Goal: Task Accomplishment & Management: Manage account settings

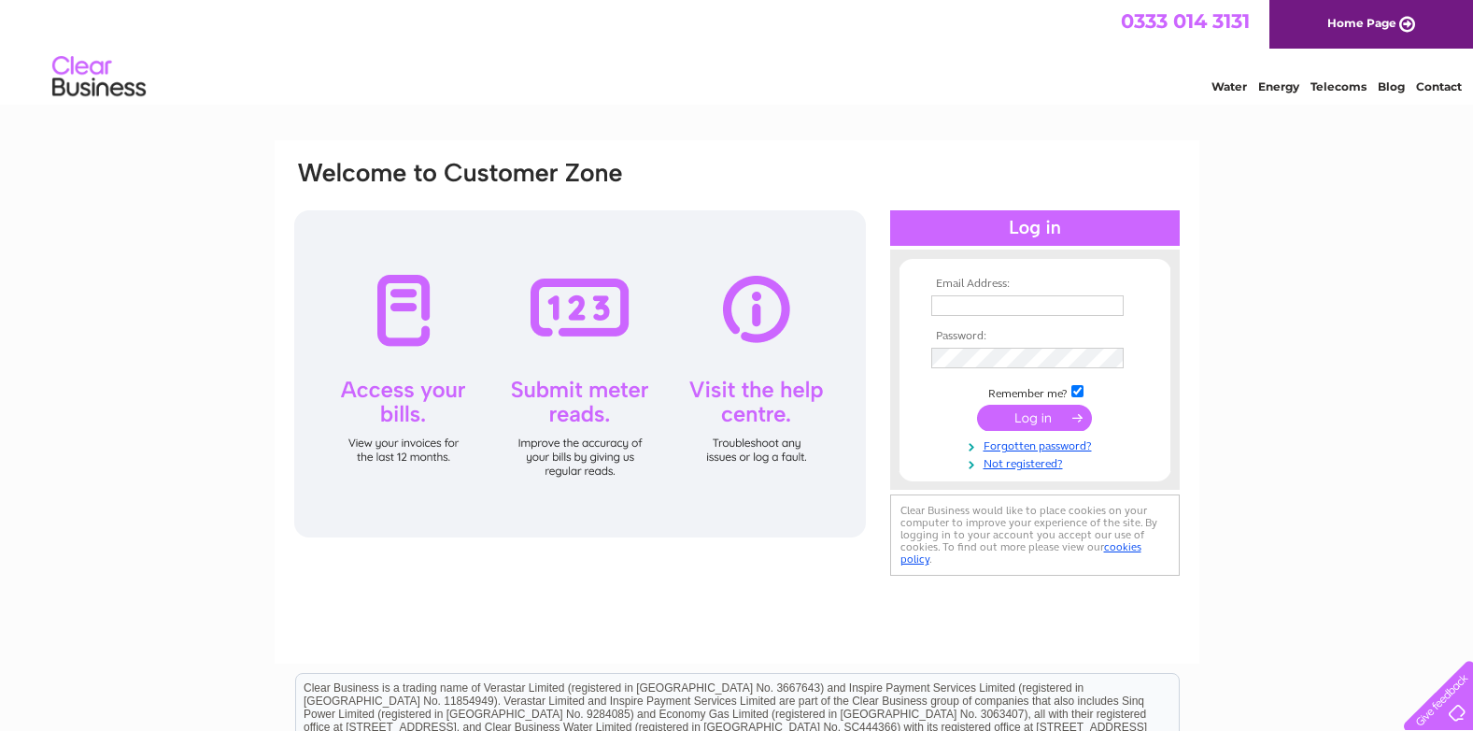
click at [1014, 300] on input "text" at bounding box center [1027, 305] width 192 height 21
type input "gary@infab.co.uk"
click at [977, 406] on input "submit" at bounding box center [1034, 419] width 115 height 26
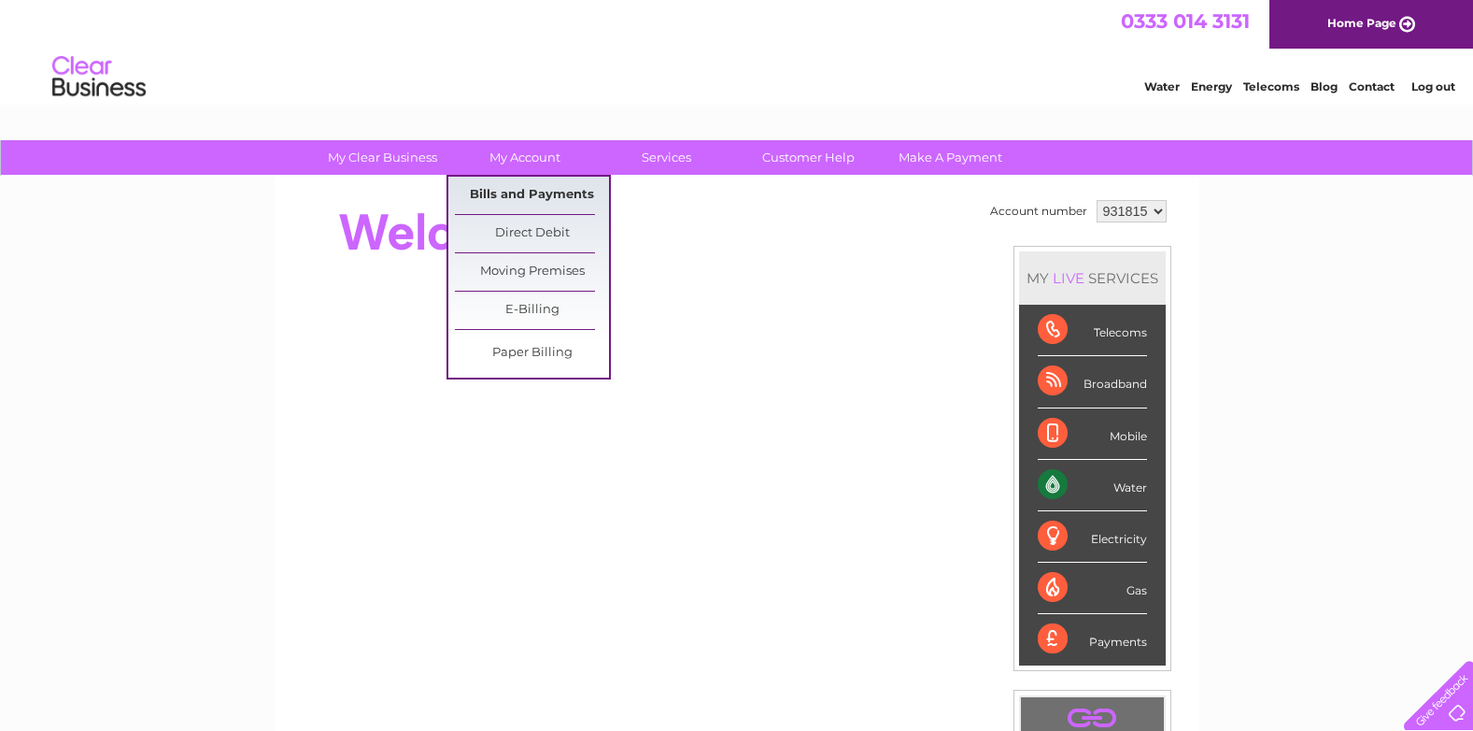
click at [532, 194] on link "Bills and Payments" at bounding box center [532, 195] width 154 height 37
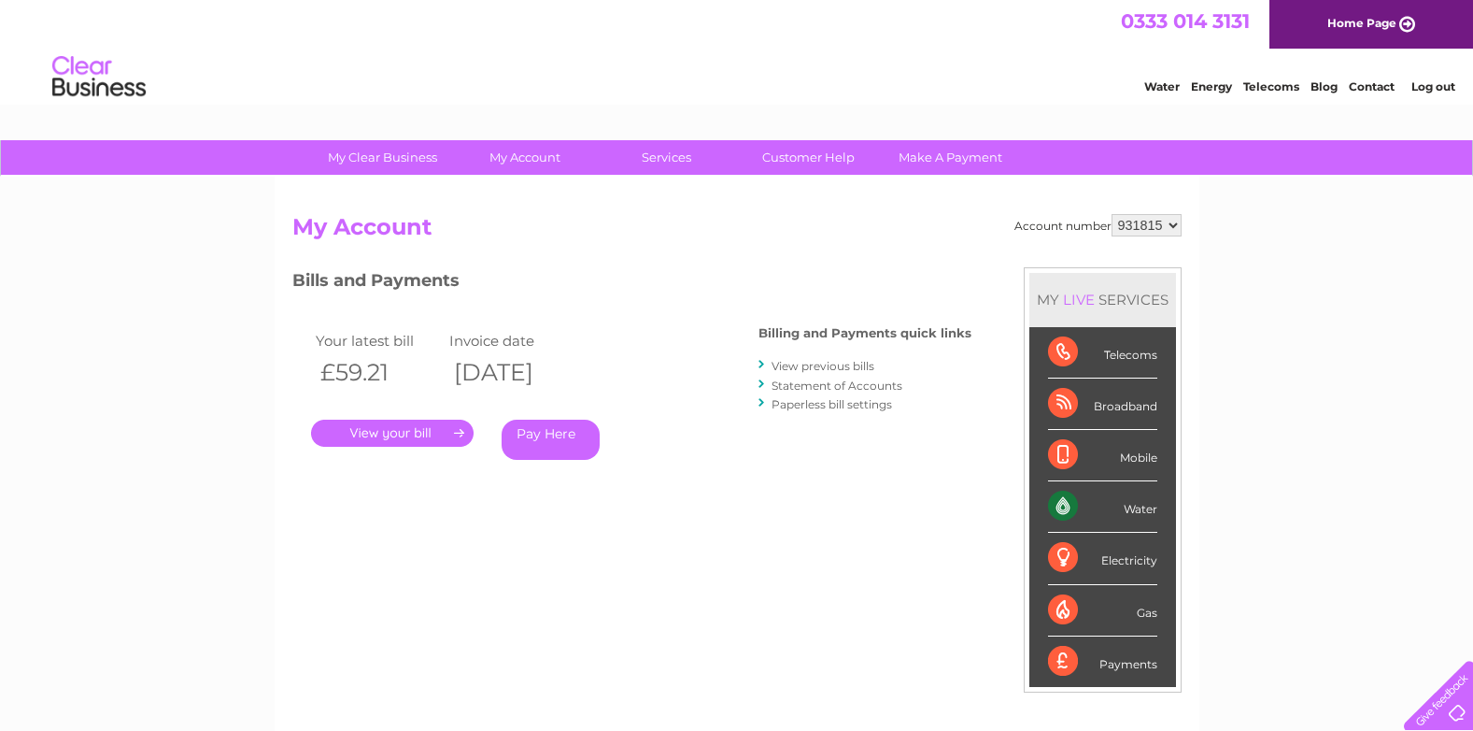
click at [438, 429] on link "." at bounding box center [392, 432] width 163 height 27
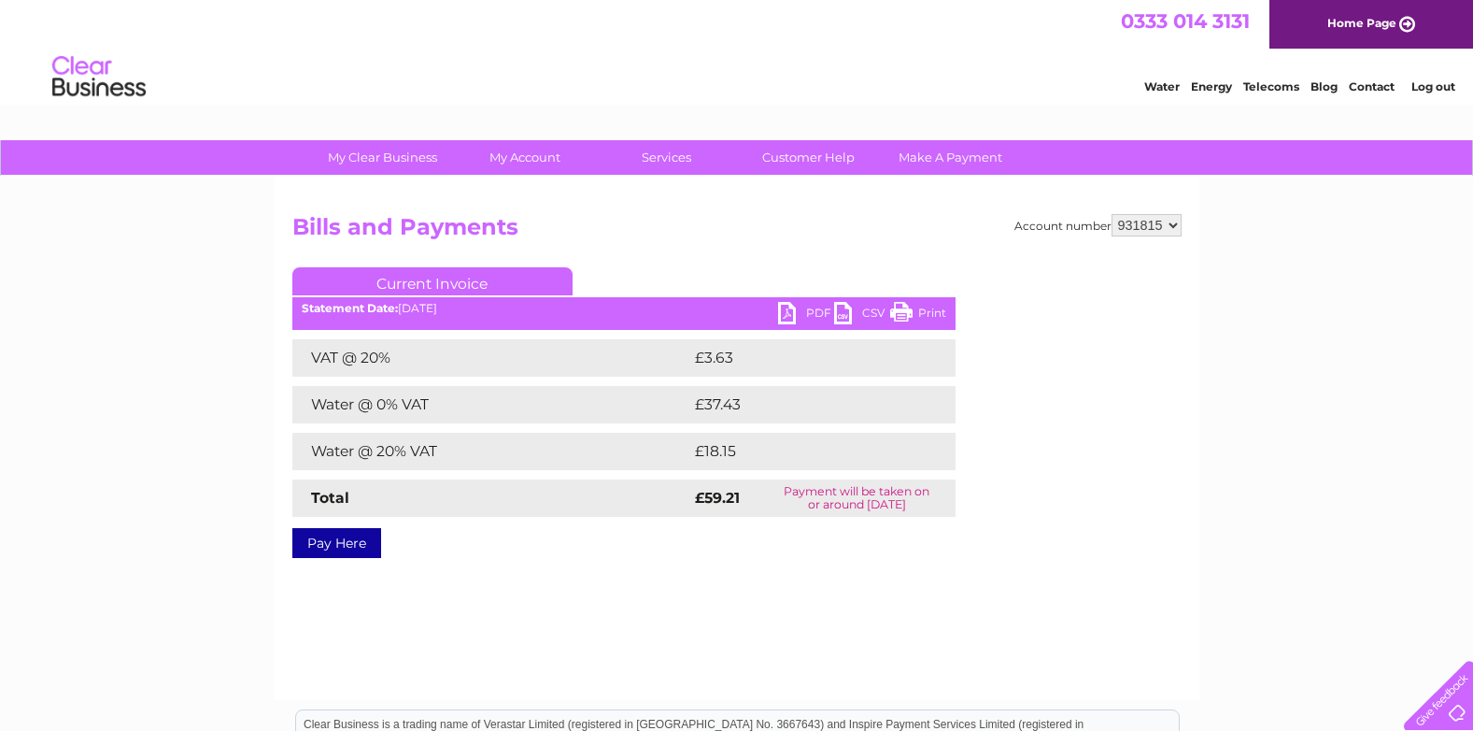
click at [784, 315] on link "PDF" at bounding box center [806, 315] width 56 height 27
click at [1417, 86] on link "Log out" at bounding box center [1434, 86] width 44 height 14
